Goal: Information Seeking & Learning: Learn about a topic

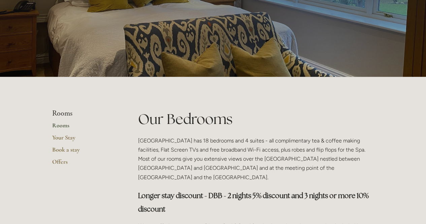
scroll to position [65, 0]
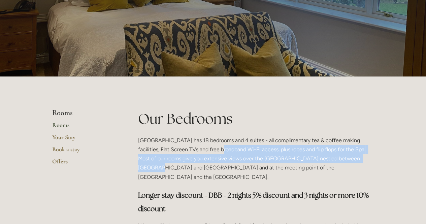
drag, startPoint x: 356, startPoint y: 158, endPoint x: 197, endPoint y: 150, distance: 159.4
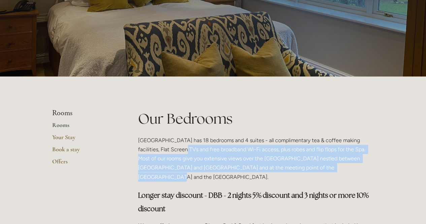
drag, startPoint x: 177, startPoint y: 145, endPoint x: 309, endPoint y: 160, distance: 132.4
click at [315, 164] on p "Losehill House Hotel has 18 bedrooms and 4 suites - all complimentary tea & cof…" at bounding box center [256, 159] width 236 height 46
click at [295, 156] on p "Losehill House Hotel has 18 bedrooms and 4 suites - all complimentary tea & cof…" at bounding box center [256, 159] width 236 height 46
drag, startPoint x: 285, startPoint y: 161, endPoint x: 198, endPoint y: 145, distance: 88.5
click at [221, 146] on p "Losehill House Hotel has 18 bedrooms and 4 suites - all complimentary tea & cof…" at bounding box center [256, 159] width 236 height 46
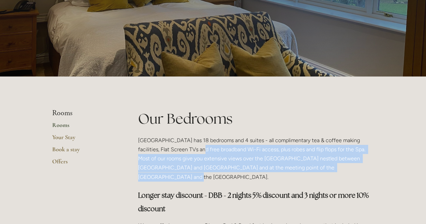
drag, startPoint x: 197, startPoint y: 145, endPoint x: 337, endPoint y: 166, distance: 141.6
click at [328, 165] on p "Losehill House Hotel has 18 bedrooms and 4 suites - all complimentary tea & cof…" at bounding box center [256, 159] width 236 height 46
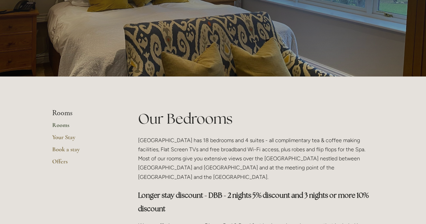
click at [338, 166] on p "Losehill House Hotel has 18 bedrooms and 4 suites - all complimentary tea & cof…" at bounding box center [256, 159] width 236 height 46
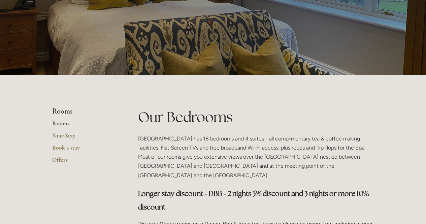
scroll to position [67, 0]
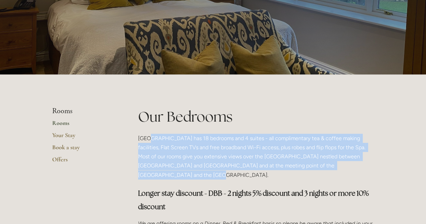
drag, startPoint x: 148, startPoint y: 137, endPoint x: 359, endPoint y: 165, distance: 213.2
click at [356, 165] on p "Losehill House Hotel has 18 bedrooms and 4 suites - all complimentary tea & cof…" at bounding box center [256, 157] width 236 height 46
click at [359, 165] on p "Losehill House Hotel has 18 bedrooms and 4 suites - all complimentary tea & cof…" at bounding box center [256, 157] width 236 height 46
drag, startPoint x: 341, startPoint y: 162, endPoint x: 160, endPoint y: 141, distance: 182.9
click at [160, 141] on p "Losehill House Hotel has 18 bedrooms and 4 suites - all complimentary tea & cof…" at bounding box center [256, 157] width 236 height 46
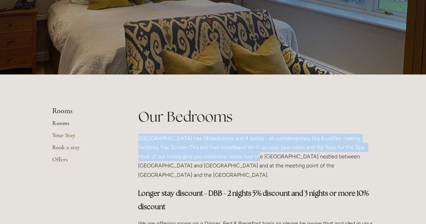
drag, startPoint x: 138, startPoint y: 138, endPoint x: 259, endPoint y: 154, distance: 122.2
click at [257, 153] on p "Losehill House Hotel has 18 bedrooms and 4 suites - all complimentary tea & cof…" at bounding box center [256, 157] width 236 height 46
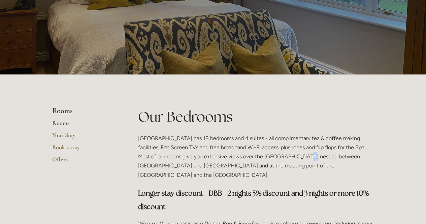
click at [292, 156] on p "Losehill House Hotel has 18 bedrooms and 4 suites - all complimentary tea & cof…" at bounding box center [256, 157] width 236 height 46
click at [312, 158] on p "Losehill House Hotel has 18 bedrooms and 4 suites - all complimentary tea & cof…" at bounding box center [256, 157] width 236 height 46
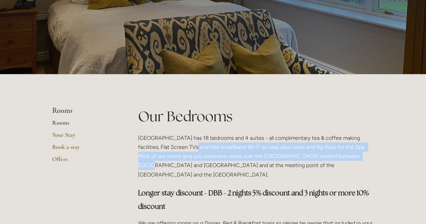
drag, startPoint x: 343, startPoint y: 155, endPoint x: 183, endPoint y: 144, distance: 160.5
click at [188, 144] on p "Losehill House Hotel has 18 bedrooms and 4 suites - all complimentary tea & cof…" at bounding box center [256, 156] width 236 height 46
drag, startPoint x: 168, startPoint y: 142, endPoint x: 289, endPoint y: 158, distance: 122.2
click at [283, 158] on p "Losehill House Hotel has 18 bedrooms and 4 suites - all complimentary tea & cof…" at bounding box center [256, 156] width 236 height 46
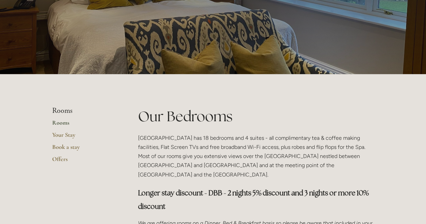
click at [317, 162] on p "Losehill House Hotel has 18 bedrooms and 4 suites - all complimentary tea & cof…" at bounding box center [256, 156] width 236 height 46
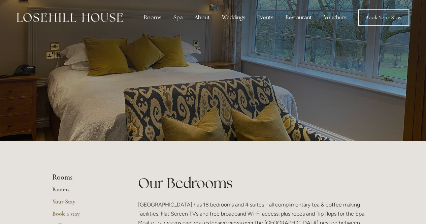
scroll to position [0, 0]
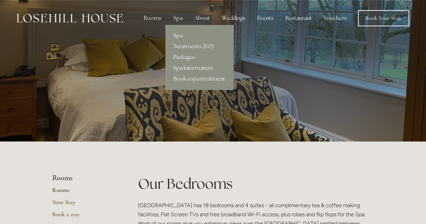
click at [177, 36] on link "Spa" at bounding box center [199, 35] width 68 height 11
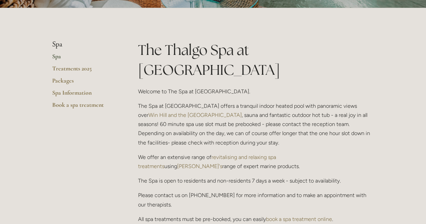
scroll to position [133, 0]
click at [69, 92] on link "Spa Information" at bounding box center [84, 95] width 64 height 12
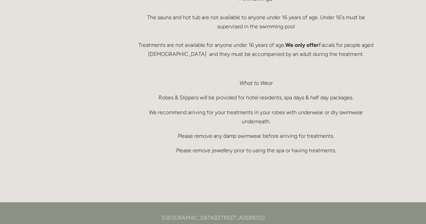
scroll to position [471, 0]
drag, startPoint x: 228, startPoint y: 53, endPoint x: 324, endPoint y: 56, distance: 95.6
click at [303, 54] on p "Minimum Age The sauna and hot tub are not available to anyone under 16 years of…" at bounding box center [256, 26] width 236 height 64
click at [325, 56] on p "Minimum Age The sauna and hot tub are not available to anyone under 16 years of…" at bounding box center [256, 26] width 236 height 64
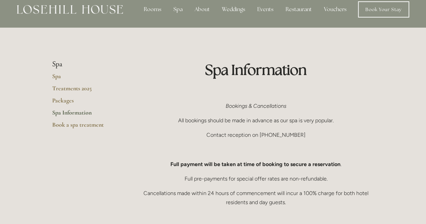
scroll to position [0, 0]
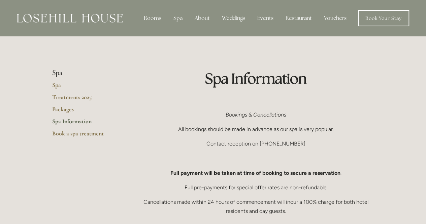
click at [82, 22] on img at bounding box center [70, 18] width 106 height 9
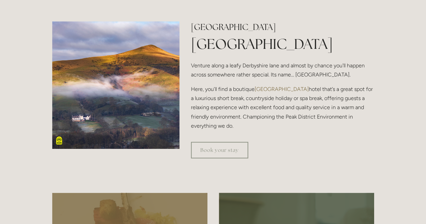
scroll to position [201, 0]
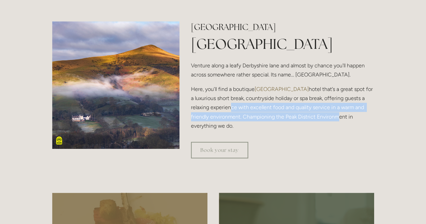
drag, startPoint x: 332, startPoint y: 118, endPoint x: 228, endPoint y: 102, distance: 105.3
click at [228, 103] on p "Here, you’ll find a boutique [GEOGRAPHIC_DATA] that’s a great spot for a luxuri…" at bounding box center [282, 107] width 183 height 46
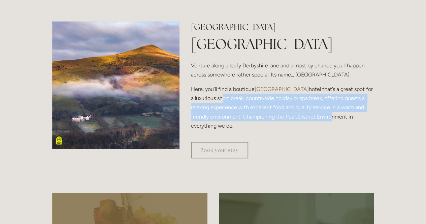
drag, startPoint x: 215, startPoint y: 97, endPoint x: 343, endPoint y: 115, distance: 128.8
click at [327, 114] on p "Here, you’ll find a boutique [GEOGRAPHIC_DATA] that’s a great spot for a luxuri…" at bounding box center [282, 107] width 183 height 46
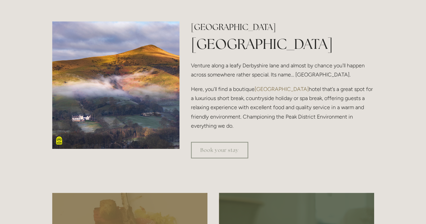
click at [348, 115] on p "Here, you’ll find a boutique [GEOGRAPHIC_DATA] that’s a great spot for a luxuri…" at bounding box center [282, 107] width 183 height 46
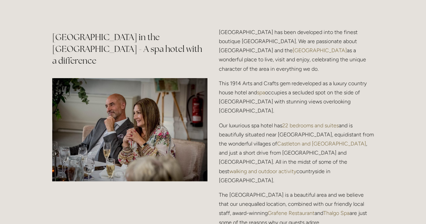
scroll to position [774, 0]
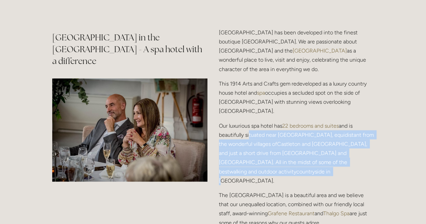
drag, startPoint x: 247, startPoint y: 123, endPoint x: 322, endPoint y: 151, distance: 80.2
click at [322, 151] on p "Our luxurious spa hotel has 22 bedrooms and suites and is beautifully situated …" at bounding box center [296, 153] width 155 height 64
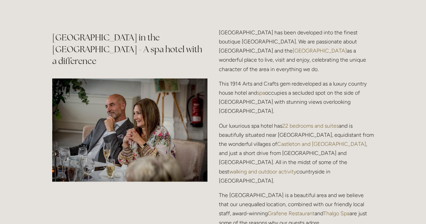
click at [335, 152] on p "Our luxurious spa hotel has 22 bedrooms and suites and is beautifully situated …" at bounding box center [296, 153] width 155 height 64
drag, startPoint x: 314, startPoint y: 173, endPoint x: 340, endPoint y: 165, distance: 26.9
click at [340, 190] on p "The [GEOGRAPHIC_DATA] is a beautiful area and we believe that our unequalled lo…" at bounding box center [296, 213] width 155 height 46
click at [349, 190] on p "The [GEOGRAPHIC_DATA] is a beautiful area and we believe that our unequalled lo…" at bounding box center [296, 213] width 155 height 46
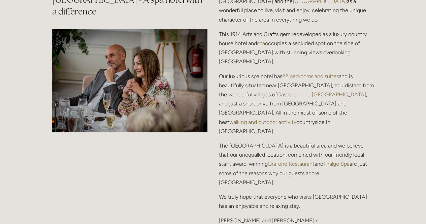
scroll to position [819, 0]
